Goal: Transaction & Acquisition: Book appointment/travel/reservation

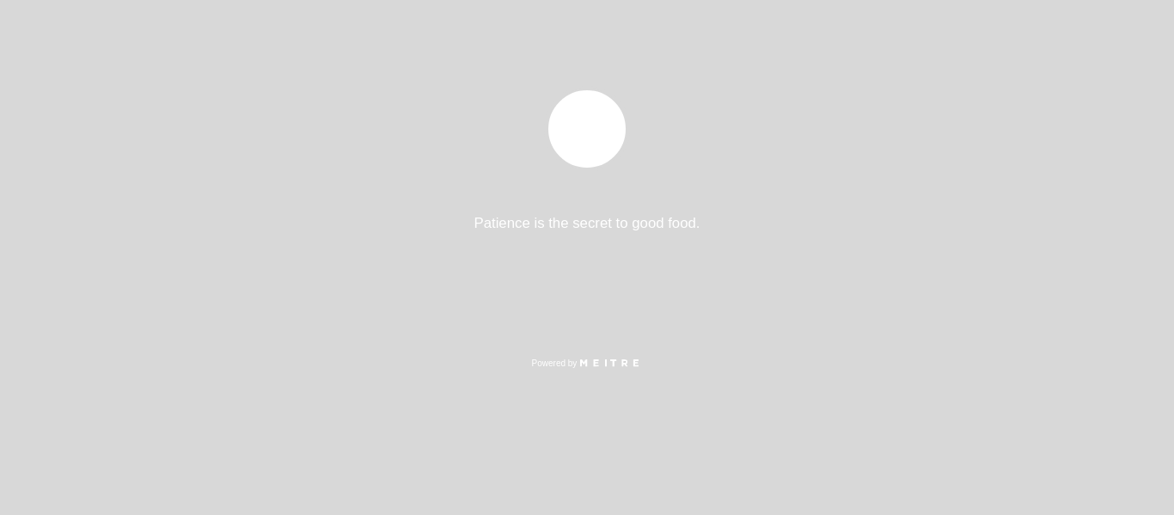
select select "es"
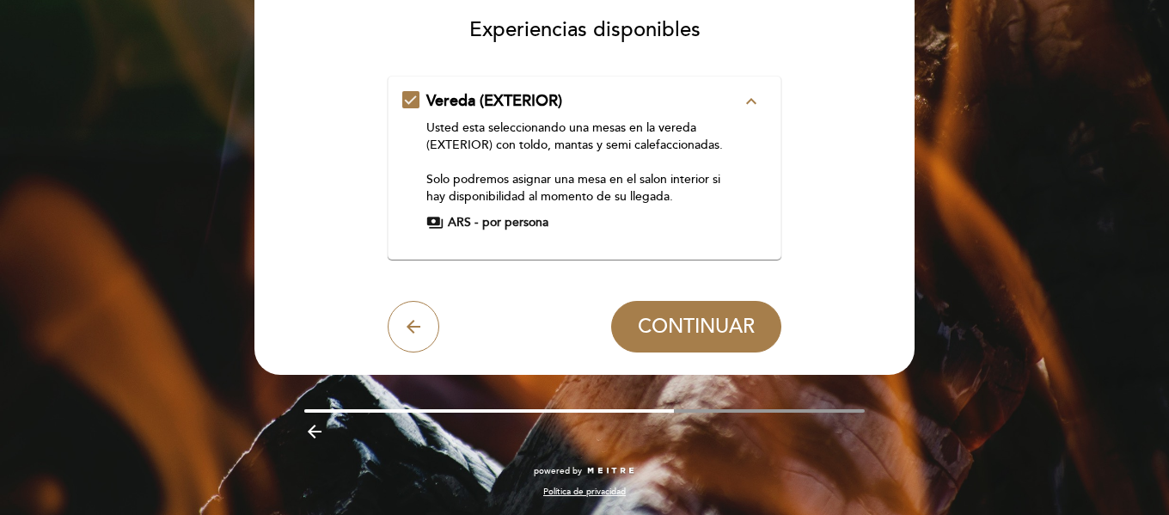
scroll to position [147, 0]
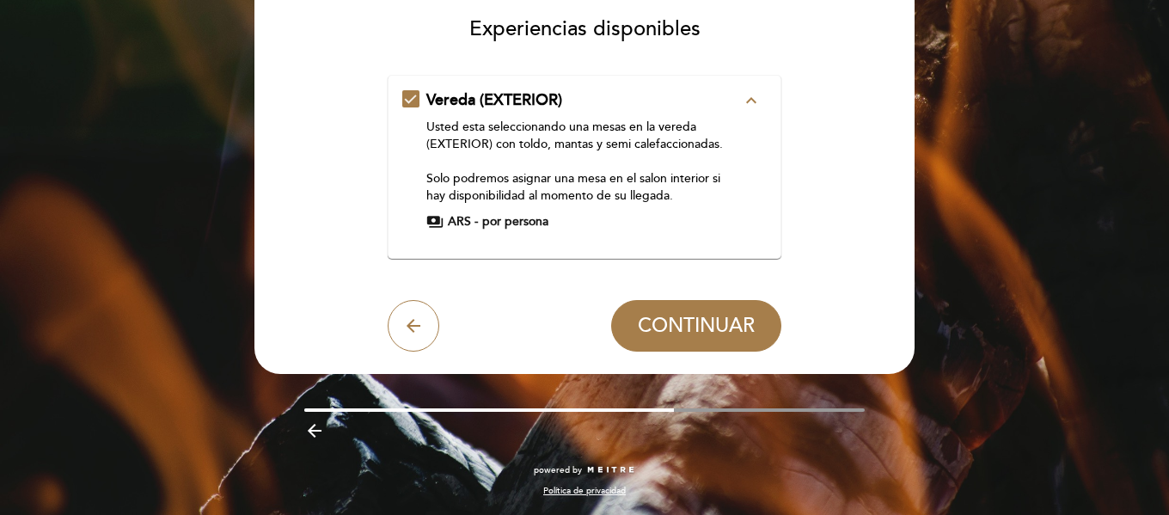
click at [542, 220] on span "por persona" at bounding box center [515, 221] width 66 height 17
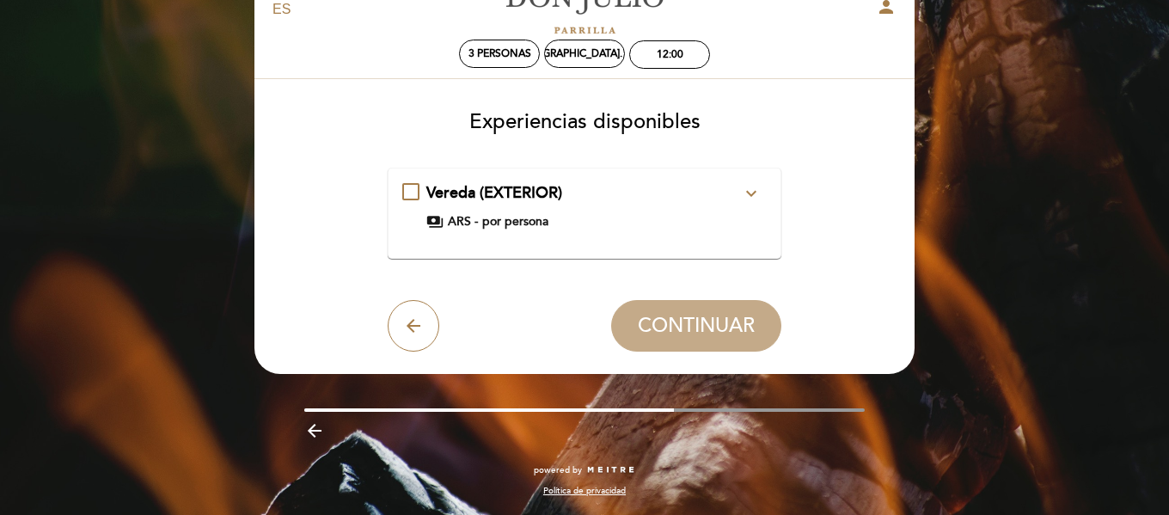
click at [542, 216] on span "por persona" at bounding box center [515, 221] width 66 height 17
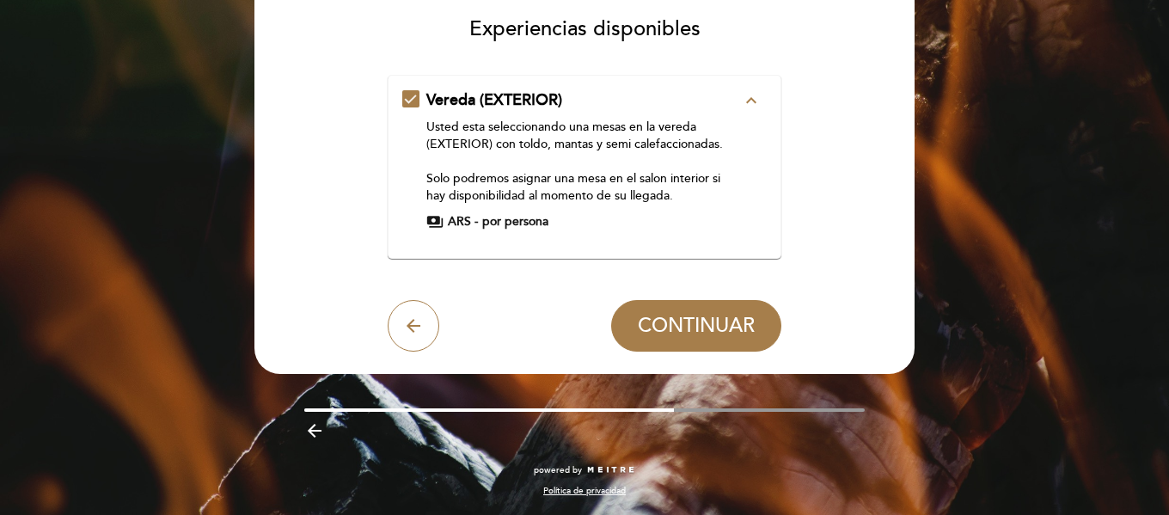
click at [682, 330] on span "CONTINUAR" at bounding box center [696, 326] width 117 height 24
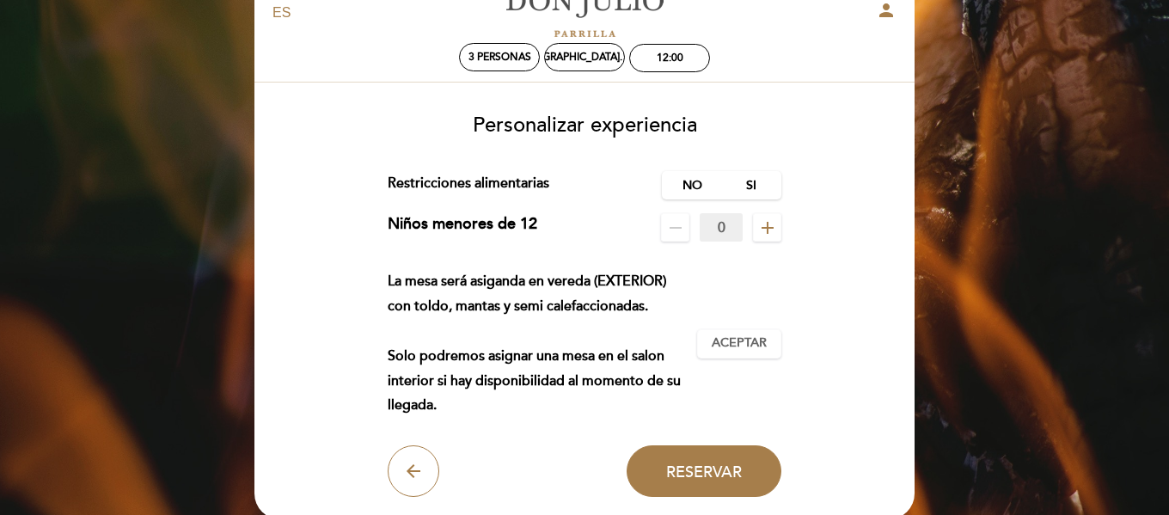
click at [671, 229] on icon "remove" at bounding box center [675, 227] width 21 height 21
click at [774, 227] on icon "add" at bounding box center [767, 227] width 21 height 21
click at [732, 346] on span "Aceptar" at bounding box center [739, 343] width 55 height 18
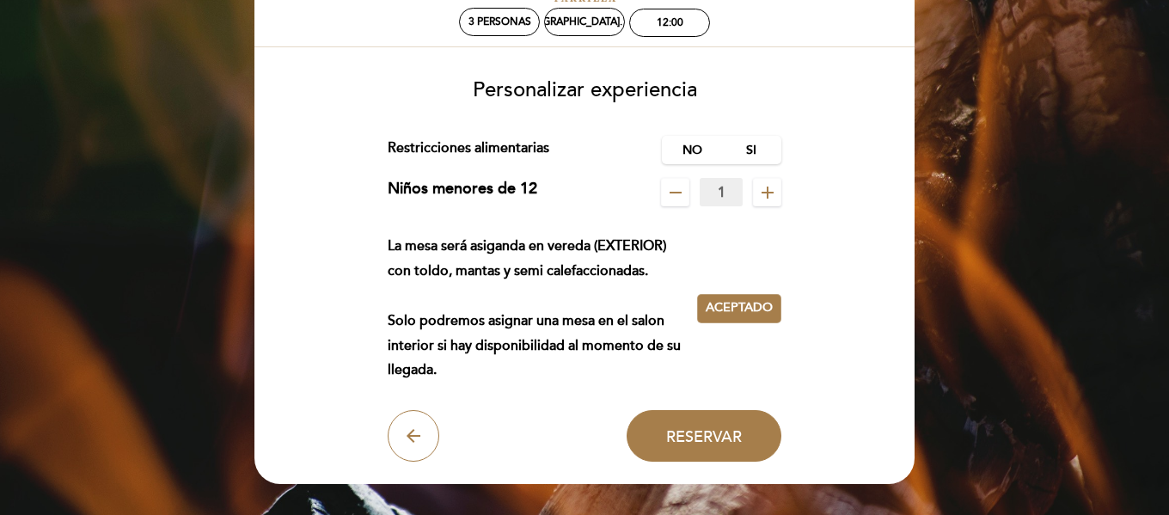
scroll to position [172, 0]
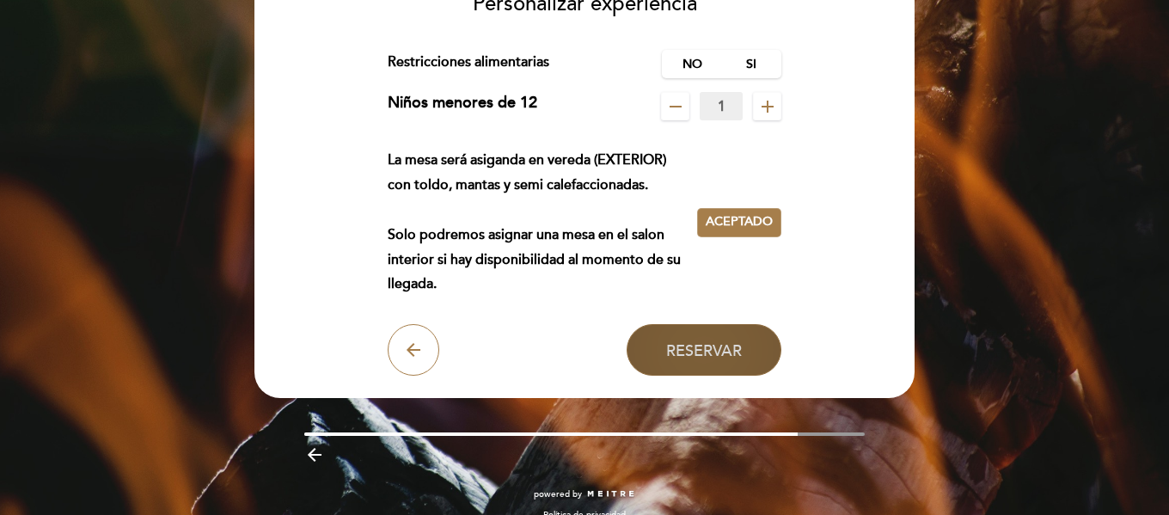
click at [643, 353] on button "Reservar" at bounding box center [704, 350] width 155 height 52
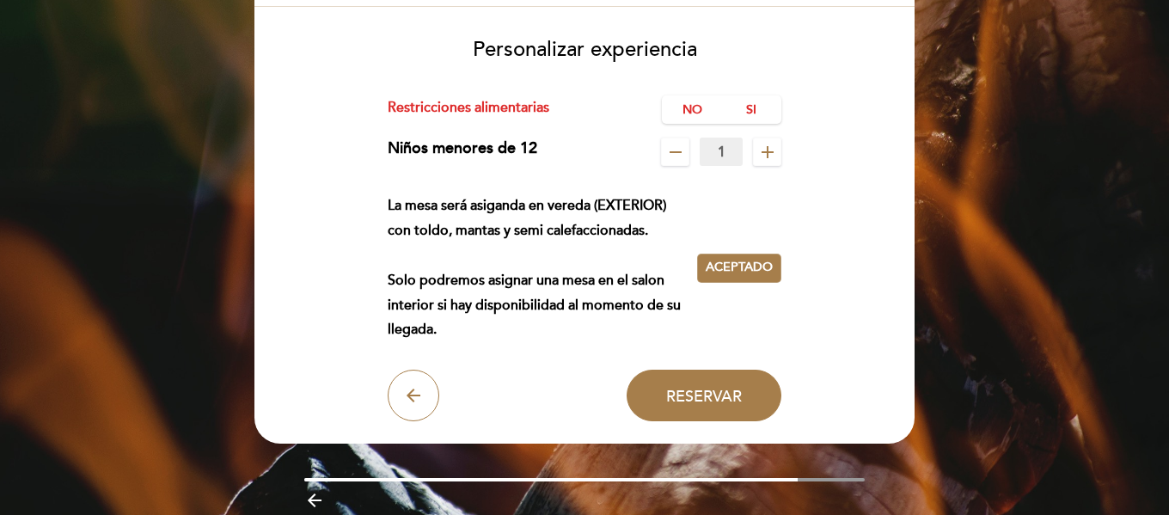
scroll to position [86, 0]
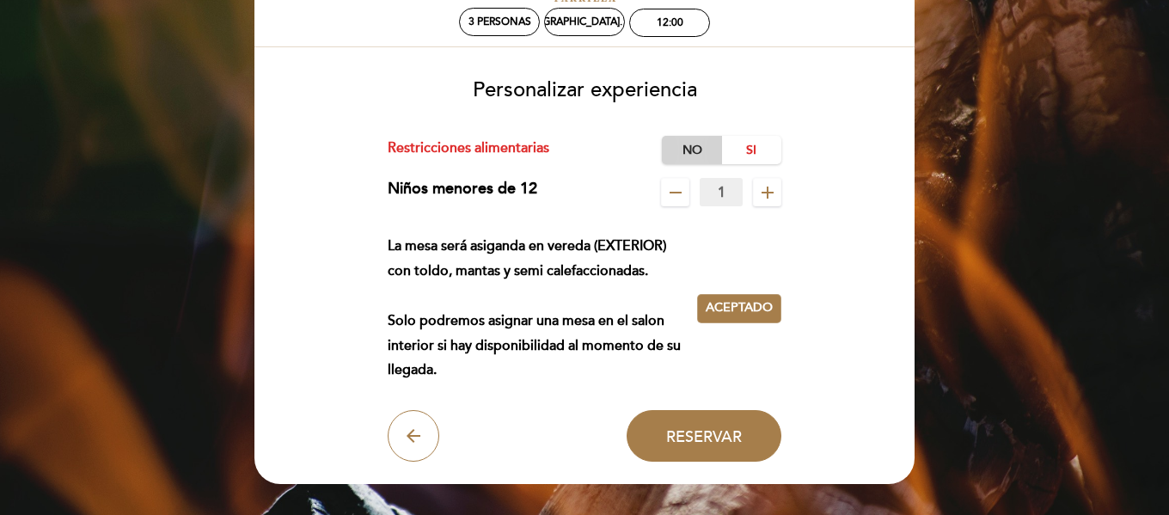
click at [709, 136] on label "No" at bounding box center [692, 150] width 60 height 28
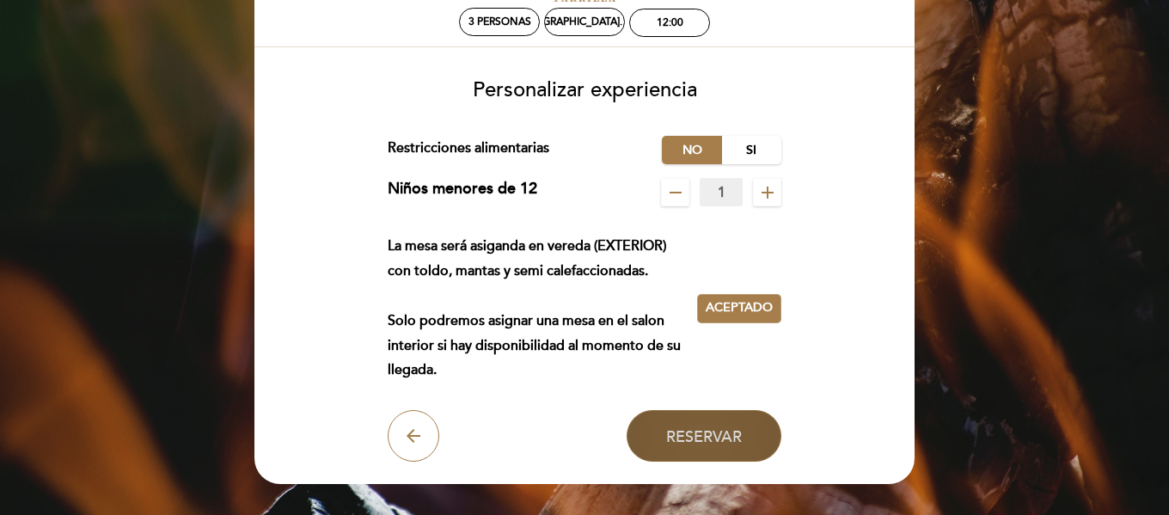
click at [678, 440] on span "Reservar" at bounding box center [704, 435] width 76 height 19
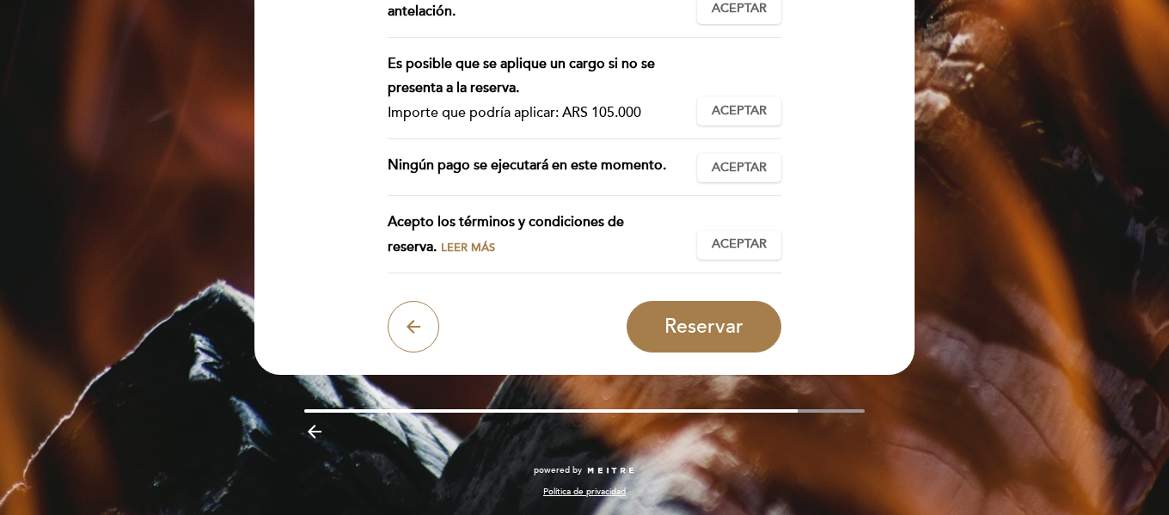
scroll to position [0, 0]
